Goal: Use online tool/utility: Utilize a website feature to perform a specific function

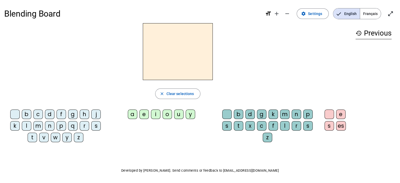
click at [26, 127] on div "l" at bounding box center [26, 125] width 9 height 9
click at [145, 114] on div "e" at bounding box center [144, 114] width 9 height 9
click at [309, 126] on div "s" at bounding box center [308, 125] width 9 height 9
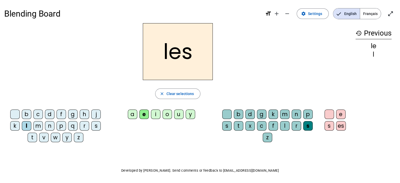
click at [309, 126] on div "s" at bounding box center [308, 125] width 9 height 9
click at [227, 115] on div at bounding box center [226, 114] width 9 height 9
click at [148, 115] on div "e" at bounding box center [144, 114] width 9 height 9
click at [210, 118] on div "a e i o u y" at bounding box center [162, 116] width 103 height 12
click at [210, 121] on div "a e i o u y" at bounding box center [162, 115] width 107 height 16
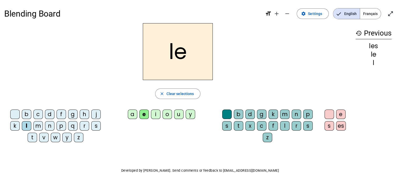
click at [182, 112] on div "u" at bounding box center [178, 114] width 9 height 9
click at [33, 135] on div "t" at bounding box center [32, 137] width 9 height 9
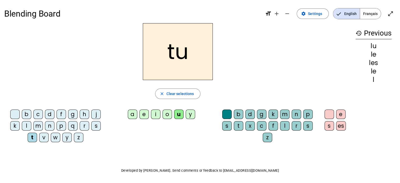
click at [52, 115] on div "d" at bounding box center [49, 114] width 9 height 9
click at [145, 112] on div "e" at bounding box center [144, 114] width 9 height 9
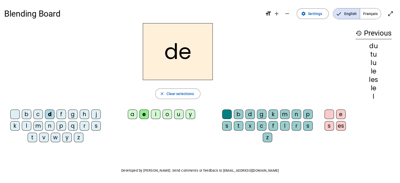
click at [31, 137] on div "t" at bounding box center [32, 137] width 9 height 9
click at [131, 112] on div "a" at bounding box center [132, 114] width 9 height 9
